Goal: Information Seeking & Learning: Find specific fact

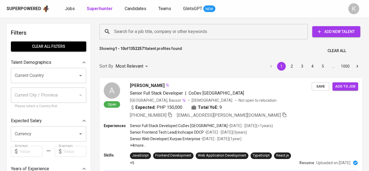
click at [148, 34] on input "Search for a job title, company or other keywords" at bounding box center [205, 31] width 184 height 10
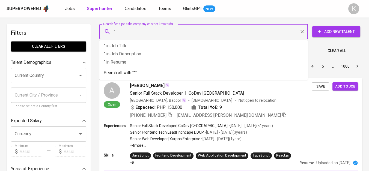
paste input "DALI FOODS INDONESIA"
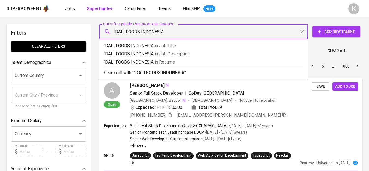
type input ""DALI FOODS INDONESIA""
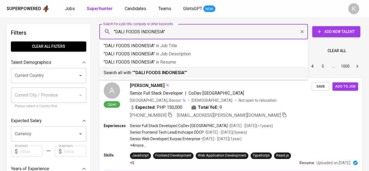
click at [175, 73] on b ""DALI FOODS INDONESIA"" at bounding box center [160, 72] width 52 height 5
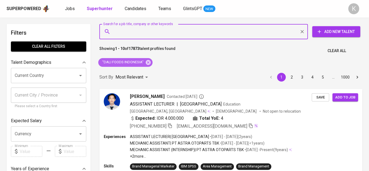
drag, startPoint x: 147, startPoint y: 61, endPoint x: 106, endPoint y: 1, distance: 73.2
click at [147, 61] on icon at bounding box center [148, 62] width 6 height 6
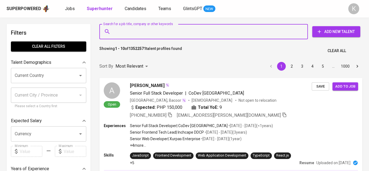
click at [139, 30] on input "Search for a job title, company or other keywords" at bounding box center [205, 31] width 184 height 10
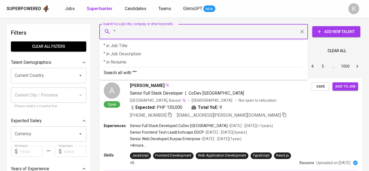
paste input "Reza Annisa Ainnayah"
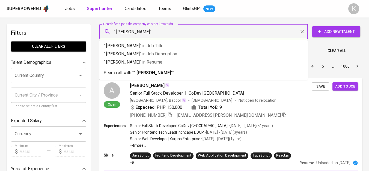
click at [116, 32] on input "" Reza Annisa Ainnayah"" at bounding box center [205, 31] width 184 height 10
type input ""Reza Annisa Ainnayah""
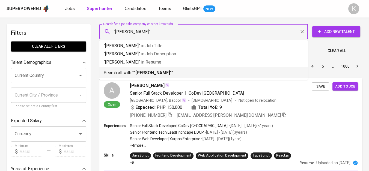
click at [188, 71] on p "Search all with " "Reza Annisa Ainnayah" "" at bounding box center [204, 73] width 200 height 7
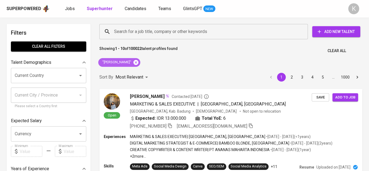
click at [138, 60] on icon at bounding box center [135, 62] width 5 height 5
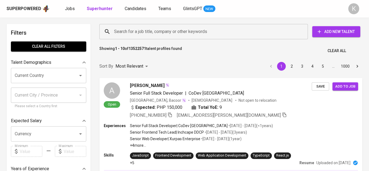
click at [155, 33] on input "Search for a job title, company or other keywords" at bounding box center [205, 31] width 184 height 10
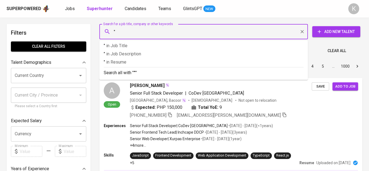
paste input "[PERSON_NAME] Mupida"
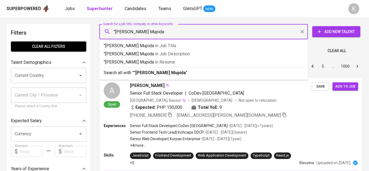
type input ""[PERSON_NAME] Mupida""
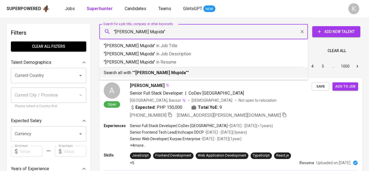
click at [191, 76] on li "Search all with " "[PERSON_NAME] Mupida" "" at bounding box center [203, 72] width 208 height 11
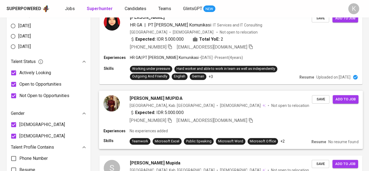
scroll to position [303, 0]
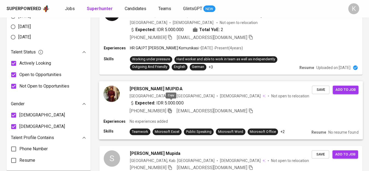
click at [170, 108] on icon "button" at bounding box center [170, 110] width 4 height 5
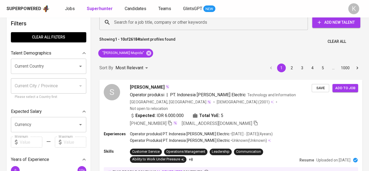
scroll to position [0, 0]
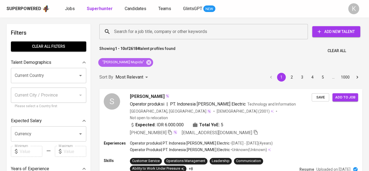
drag, startPoint x: 145, startPoint y: 62, endPoint x: 167, endPoint y: 2, distance: 63.5
click at [146, 62] on icon at bounding box center [149, 62] width 6 height 6
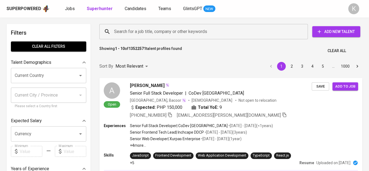
click at [152, 35] on input "Search for a job title, company or other keywords" at bounding box center [205, 31] width 184 height 10
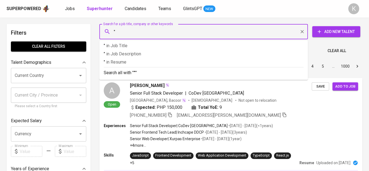
paste input "PT. Mayoka [GEOGRAPHIC_DATA]"
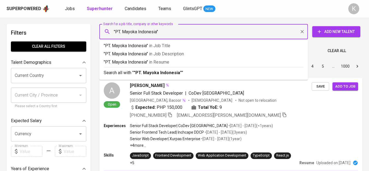
click at [121, 32] on input ""PT. Mayoka Indonesia"" at bounding box center [205, 31] width 184 height 10
type input ""Mayoka Indonesia""
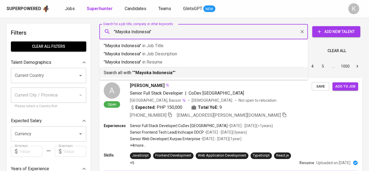
drag, startPoint x: 166, startPoint y: 72, endPoint x: 164, endPoint y: 0, distance: 72.1
click at [166, 72] on b ""Mayoka Indonesia"" at bounding box center [154, 72] width 40 height 5
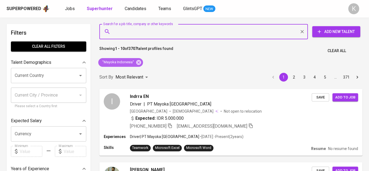
drag, startPoint x: 139, startPoint y: 59, endPoint x: 98, endPoint y: 1, distance: 70.9
click at [139, 59] on icon at bounding box center [139, 62] width 6 height 6
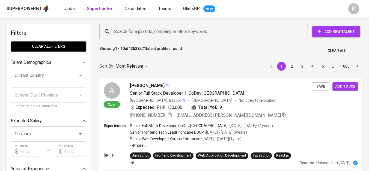
click at [139, 33] on input "Search for a job title, company or other keywords" at bounding box center [205, 31] width 184 height 10
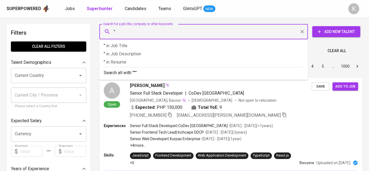
paste input "mahkota group"
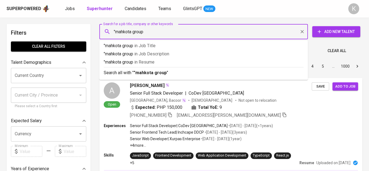
type input ""mahkota group""
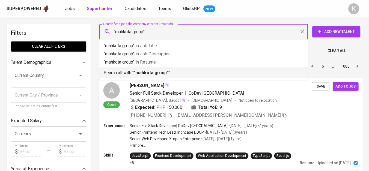
drag, startPoint x: 148, startPoint y: 71, endPoint x: 231, endPoint y: 171, distance: 129.6
click at [148, 73] on b ""mahkota group"" at bounding box center [151, 72] width 35 height 5
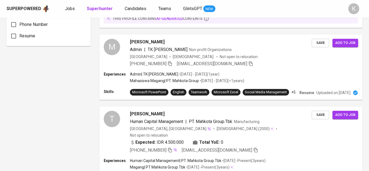
scroll to position [455, 0]
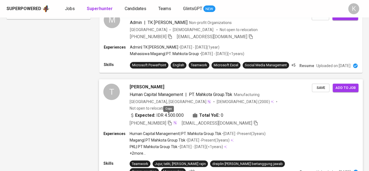
click at [169, 121] on icon "button" at bounding box center [170, 123] width 4 height 5
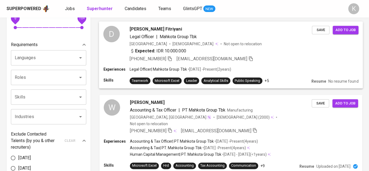
scroll to position [182, 0]
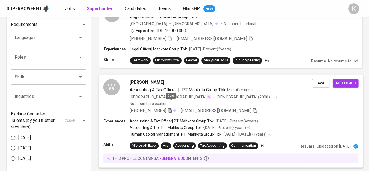
click at [169, 108] on icon "button" at bounding box center [169, 110] width 5 height 5
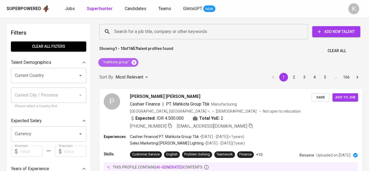
click at [132, 61] on icon at bounding box center [134, 62] width 5 height 5
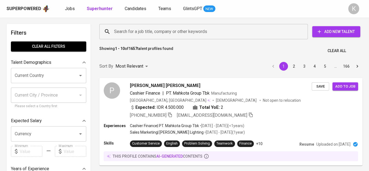
click at [144, 34] on input "Search for a job title, company or other keywords" at bounding box center [205, 31] width 184 height 10
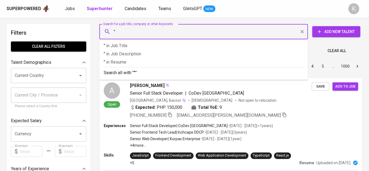
paste input "Moelti Lintas Transportasi Indonesia"
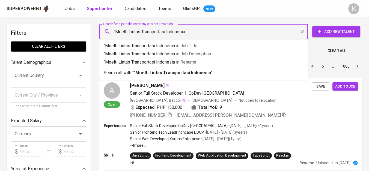
type input ""Moelti Lintas Transportasi Indonesia""
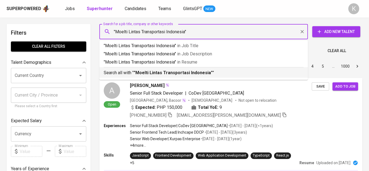
click at [157, 71] on b ""Moelti Lintas Transportasi Indonesia"" at bounding box center [173, 72] width 79 height 5
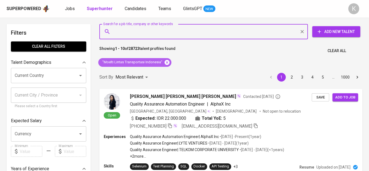
click at [167, 63] on icon at bounding box center [167, 62] width 6 height 6
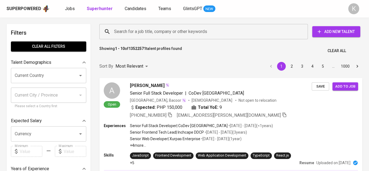
click at [162, 29] on input "Search for a job title, company or other keywords" at bounding box center [205, 31] width 184 height 10
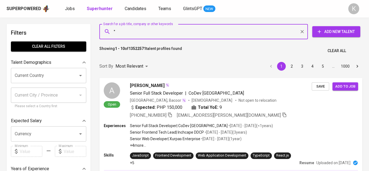
paste input "Moelti Lintas Transportasi Indonesia"
type input ""Moelti Lintas Transportasi Indonesia"
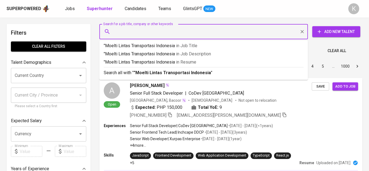
click at [165, 35] on input "Search for a job title, company or other keywords" at bounding box center [205, 31] width 184 height 10
click at [166, 33] on input "Search for a job title, company or other keywords" at bounding box center [205, 31] width 184 height 10
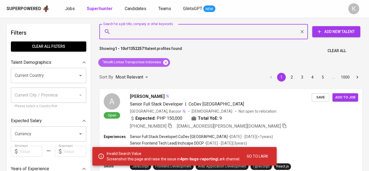
click at [164, 63] on icon at bounding box center [165, 62] width 5 height 5
click at [167, 30] on input "Search for a job title, company or other keywords" at bounding box center [205, 31] width 184 height 10
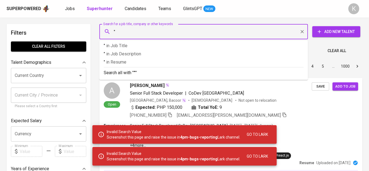
paste input "Moelti Lintas Transportasi Indonesia"
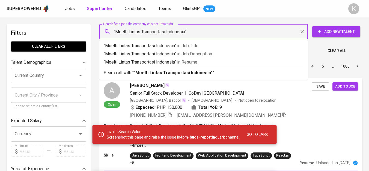
click at [167, 30] on input ""Moelti Lintas Transportasi Indonesia"" at bounding box center [205, 31] width 184 height 10
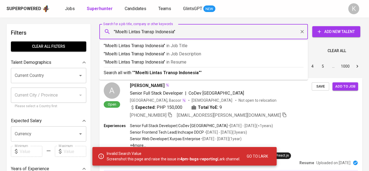
type input ""Moelti Lintas Trans Indonesia""
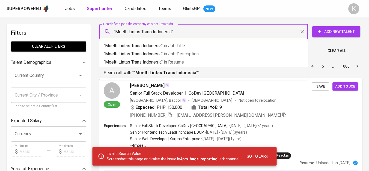
click at [179, 76] on li "Search all with " "Moelti Lintas Trans Indonesia" "" at bounding box center [203, 72] width 208 height 11
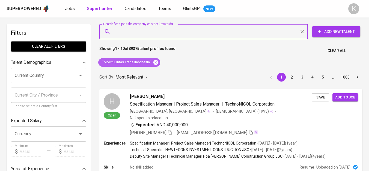
click at [156, 61] on icon at bounding box center [155, 62] width 5 height 5
